Goal: Information Seeking & Learning: Learn about a topic

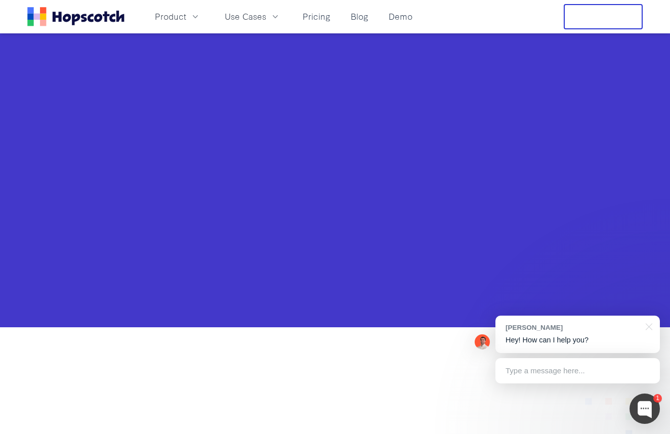
scroll to position [484, 0]
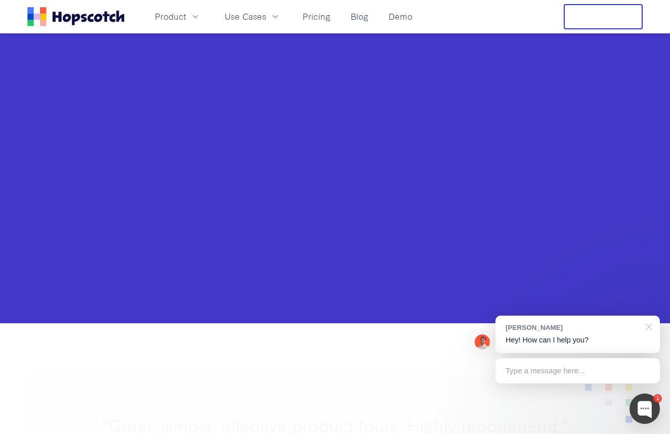
click at [651, 322] on div at bounding box center [647, 326] width 25 height 21
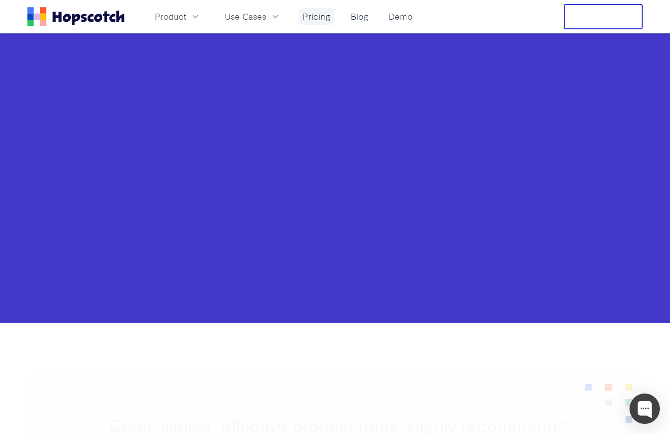
click at [312, 16] on link "Pricing" at bounding box center [317, 16] width 36 height 17
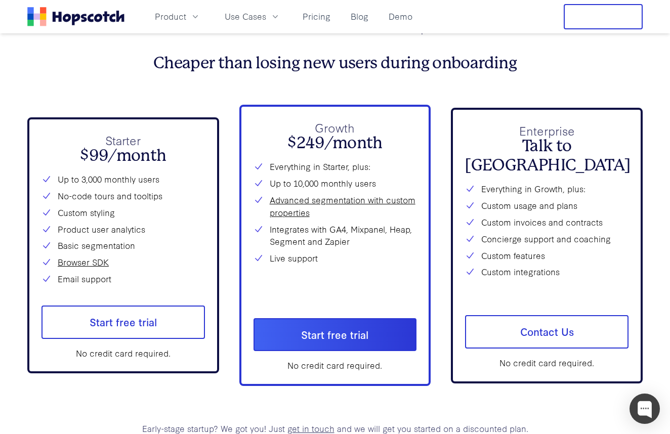
scroll to position [3682, 0]
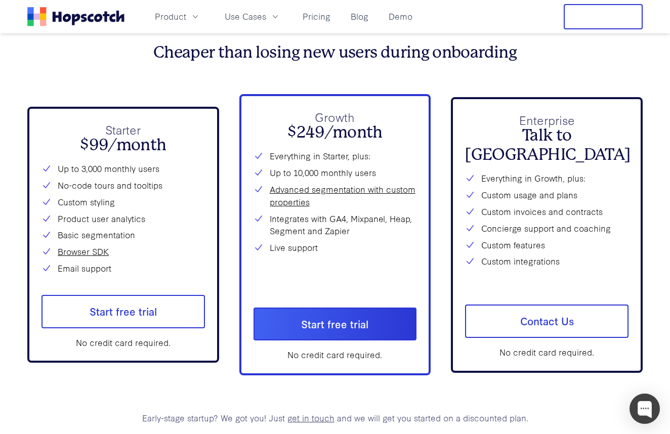
click at [157, 163] on li "Up to 3,000 monthly users" at bounding box center [122, 168] width 163 height 13
click at [155, 169] on li "Up to 3,000 monthly users" at bounding box center [122, 168] width 163 height 13
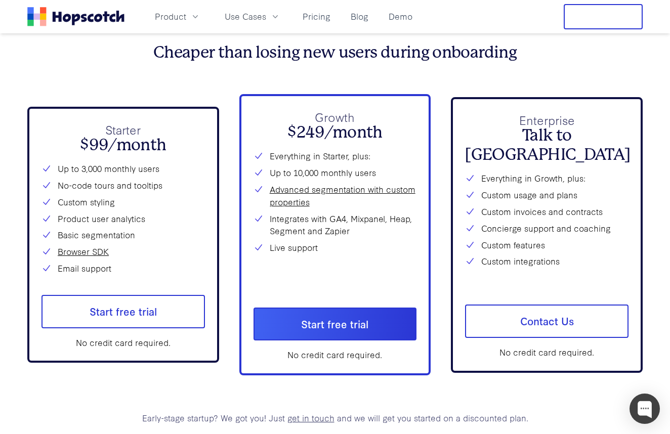
click at [154, 183] on li "No-code tours and tooltips" at bounding box center [122, 185] width 163 height 13
click at [153, 174] on li "Up to 3,000 monthly users" at bounding box center [122, 168] width 163 height 13
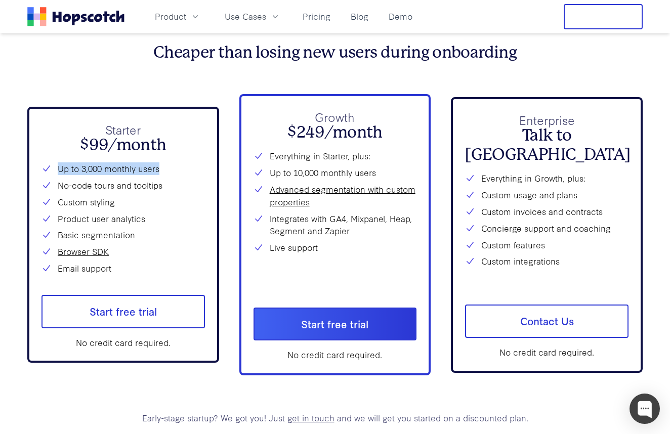
click at [153, 174] on li "Up to 3,000 monthly users" at bounding box center [122, 168] width 163 height 13
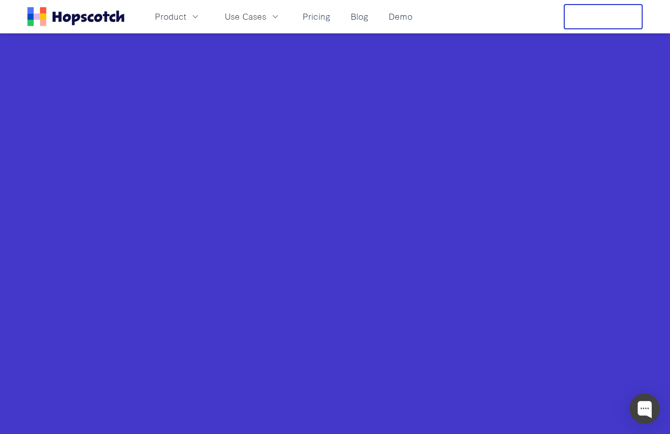
scroll to position [679, 0]
